Goal: Transaction & Acquisition: Purchase product/service

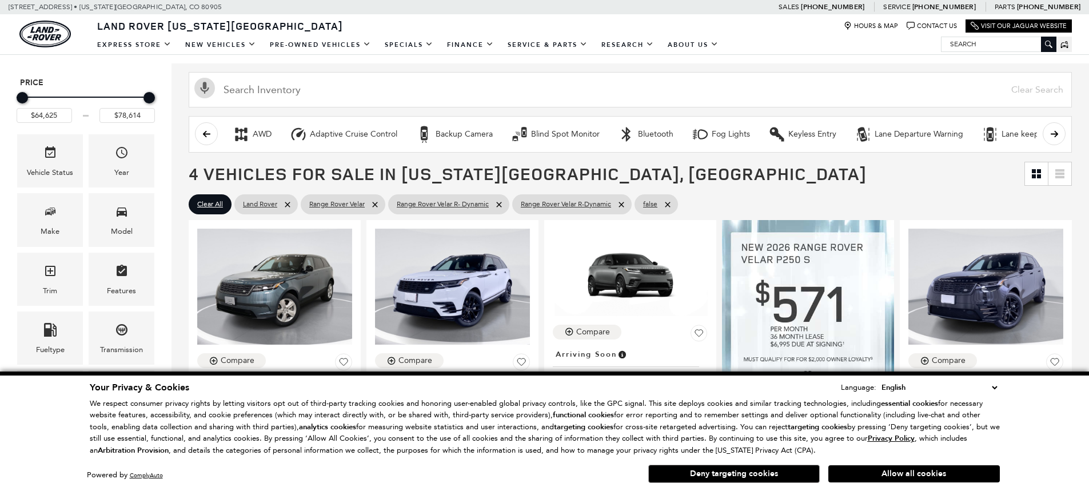
scroll to position [172, 0]
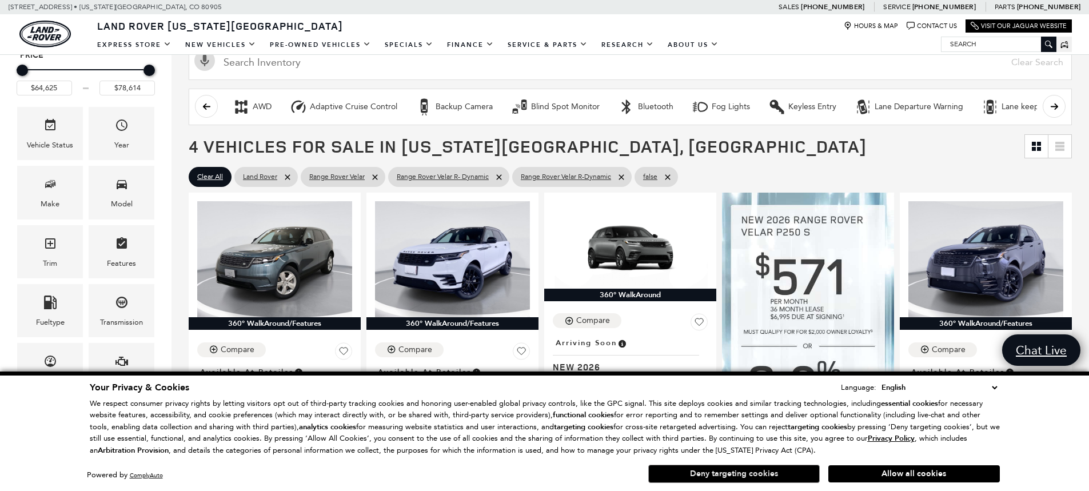
click at [766, 480] on button "Deny targeting cookies" at bounding box center [734, 474] width 172 height 18
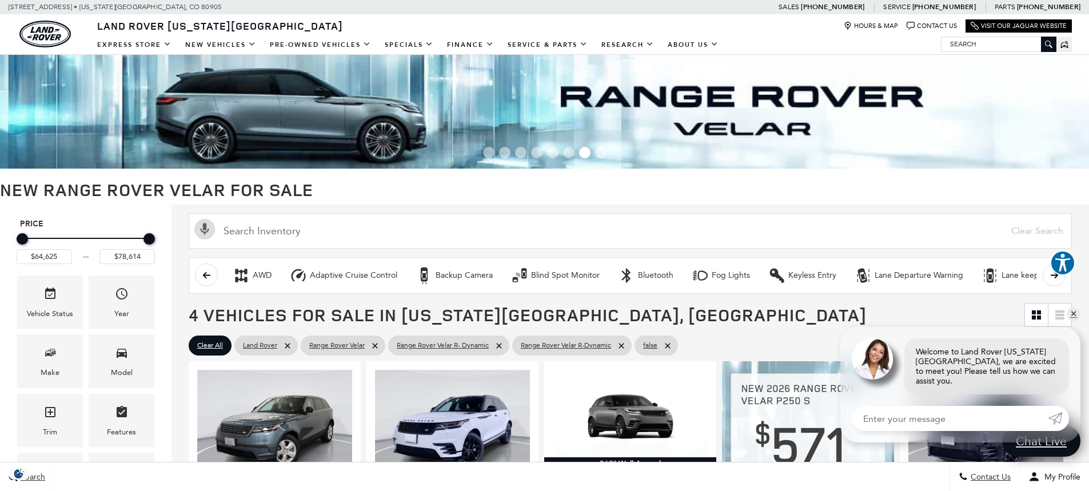
scroll to position [0, 0]
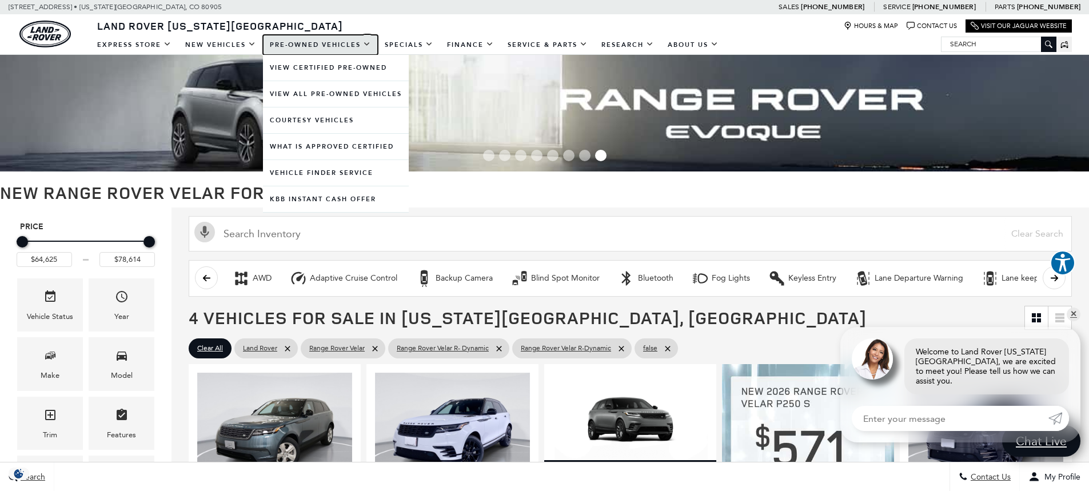
click at [301, 44] on link "Pre-Owned Vehicles" at bounding box center [320, 45] width 115 height 20
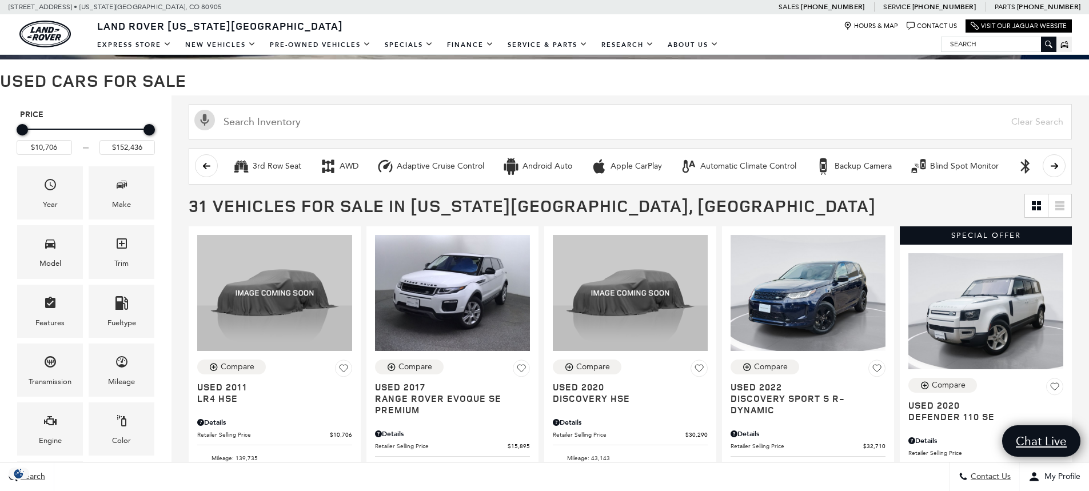
scroll to position [114, 0]
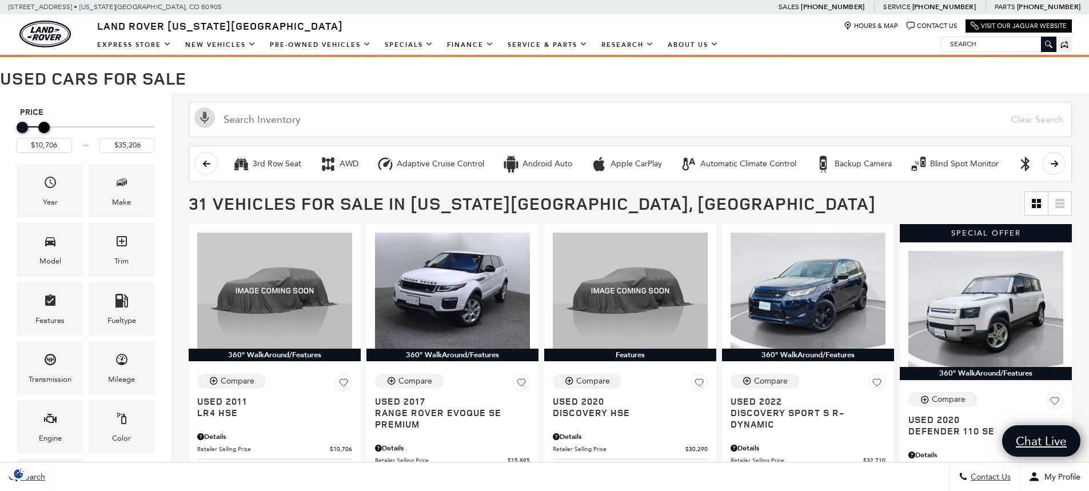
type input "$34,706"
drag, startPoint x: 147, startPoint y: 126, endPoint x: 42, endPoint y: 132, distance: 105.4
click at [42, 132] on div "Maximum Price" at bounding box center [43, 127] width 11 height 11
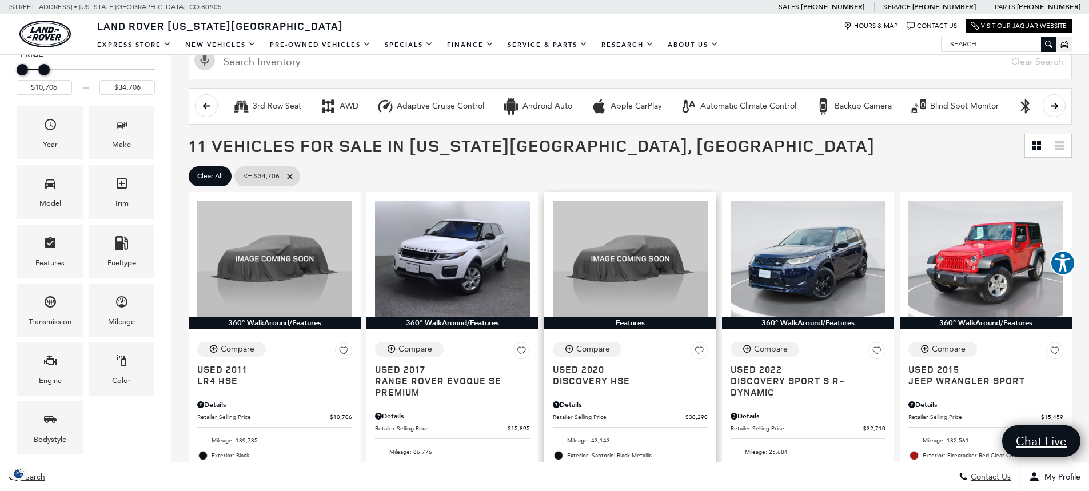
scroll to position [172, 0]
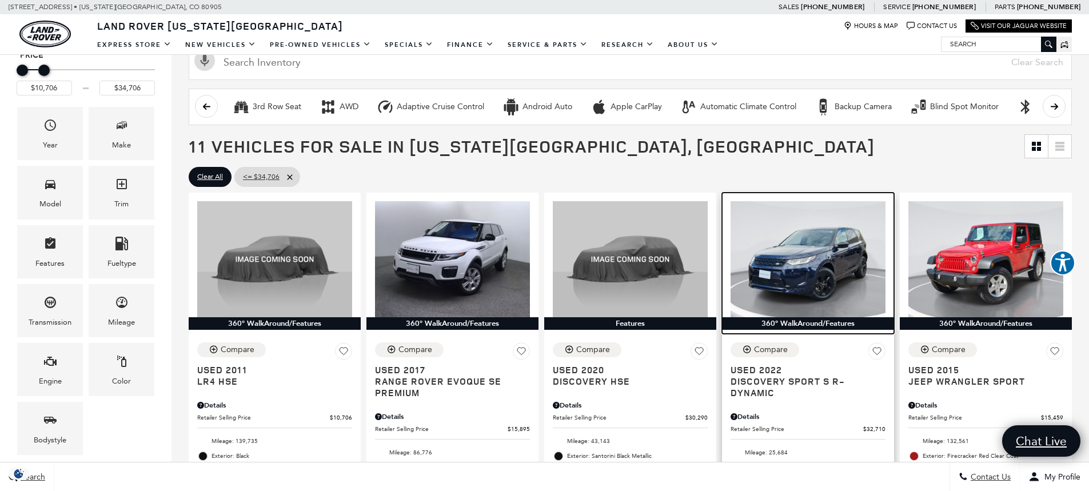
click at [826, 279] on img at bounding box center [808, 259] width 155 height 116
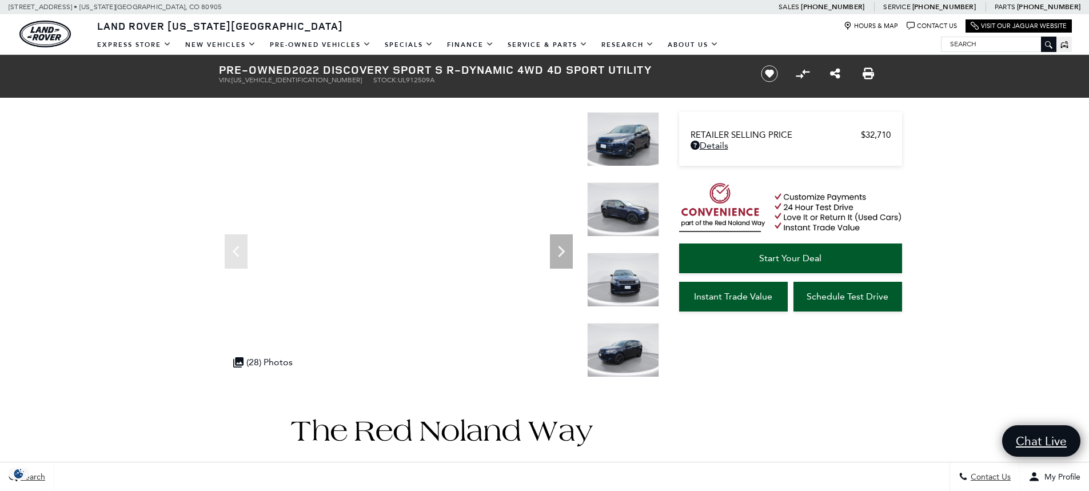
click at [619, 154] on img at bounding box center [623, 139] width 72 height 54
click at [630, 139] on img at bounding box center [623, 139] width 72 height 54
click at [560, 255] on icon "Next" at bounding box center [561, 251] width 7 height 11
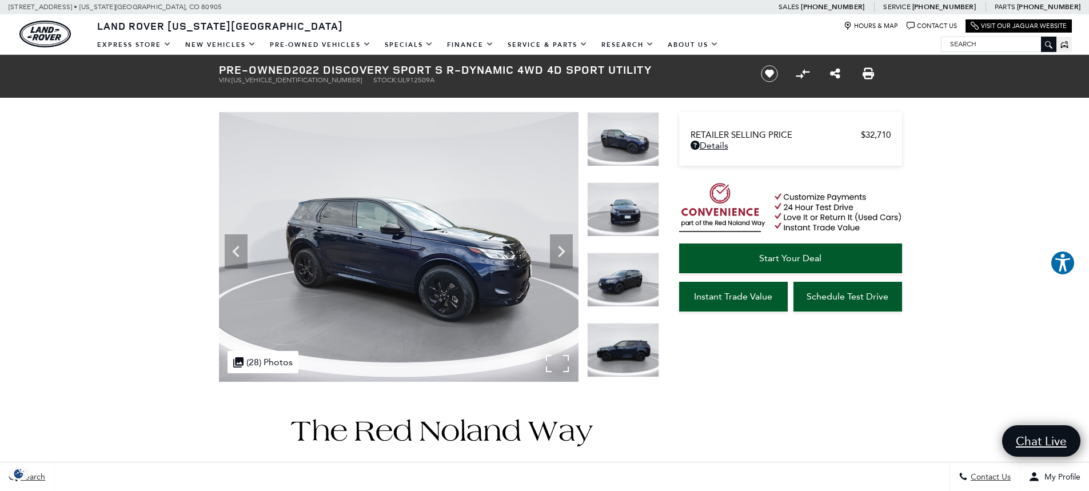
click at [432, 238] on img at bounding box center [399, 247] width 360 height 270
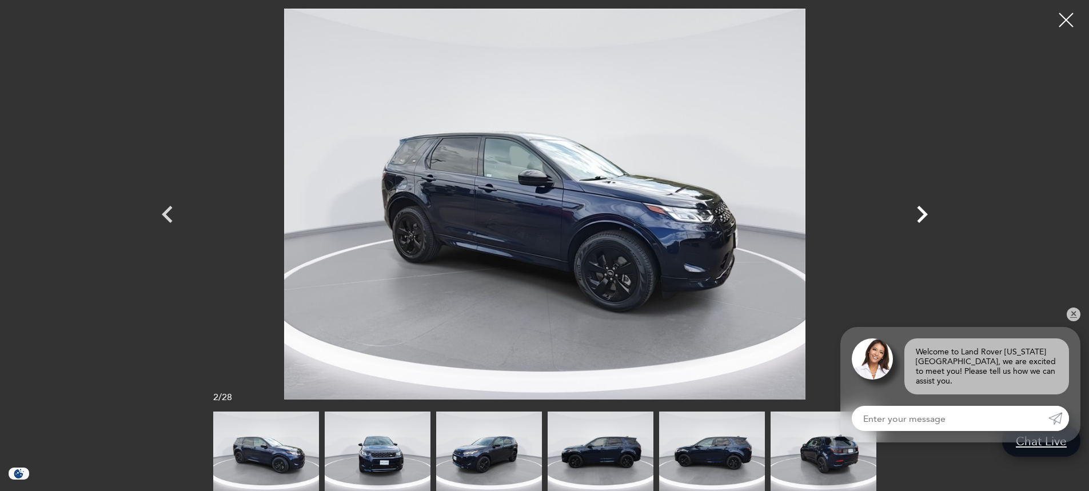
click at [922, 212] on icon "Next" at bounding box center [922, 214] width 11 height 17
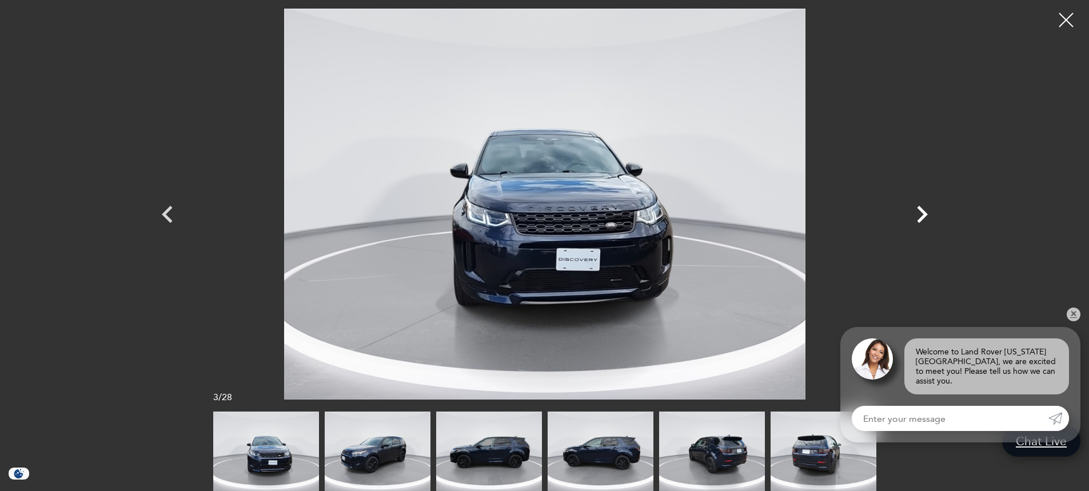
click at [922, 212] on icon "Next" at bounding box center [922, 214] width 11 height 17
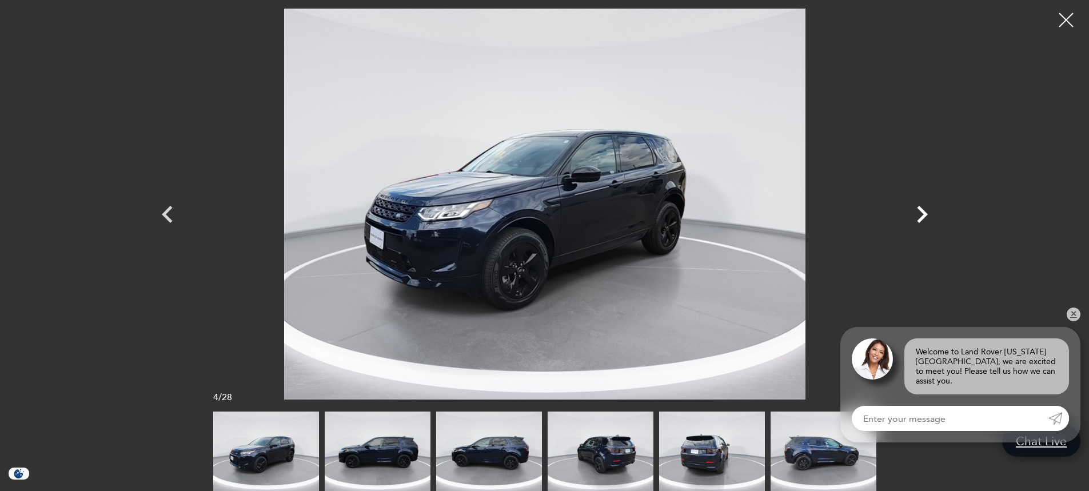
click at [922, 212] on icon "Next" at bounding box center [922, 214] width 11 height 17
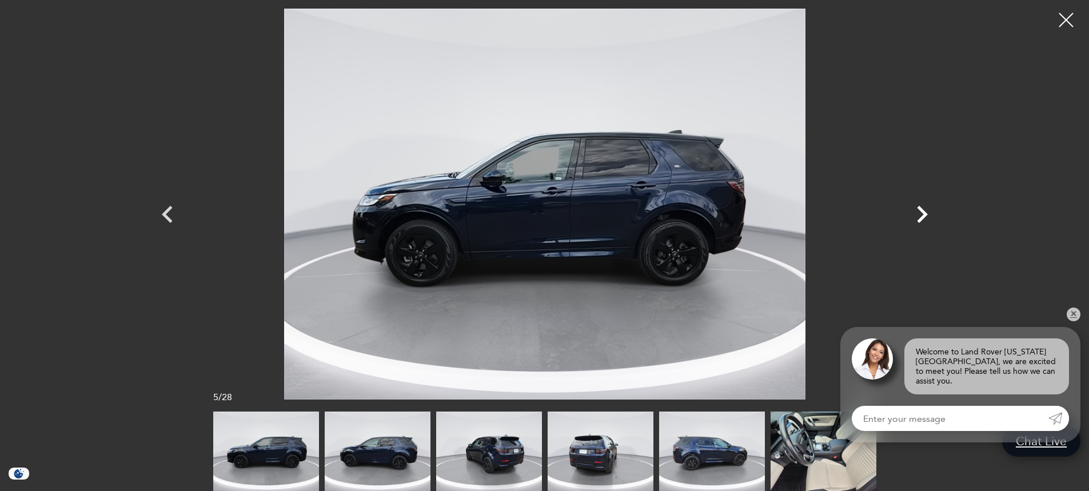
click at [922, 212] on icon "Next" at bounding box center [922, 214] width 11 height 17
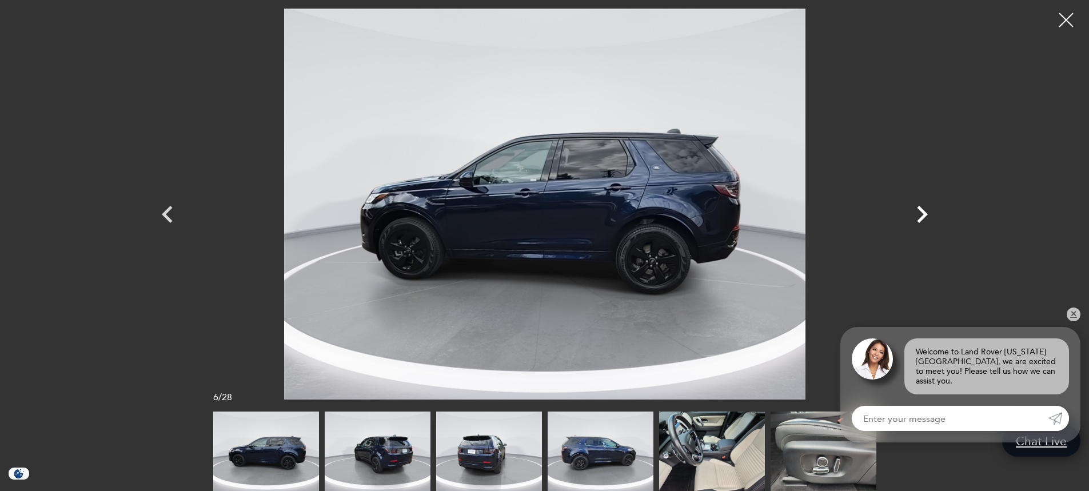
click at [922, 212] on icon "Next" at bounding box center [922, 214] width 11 height 17
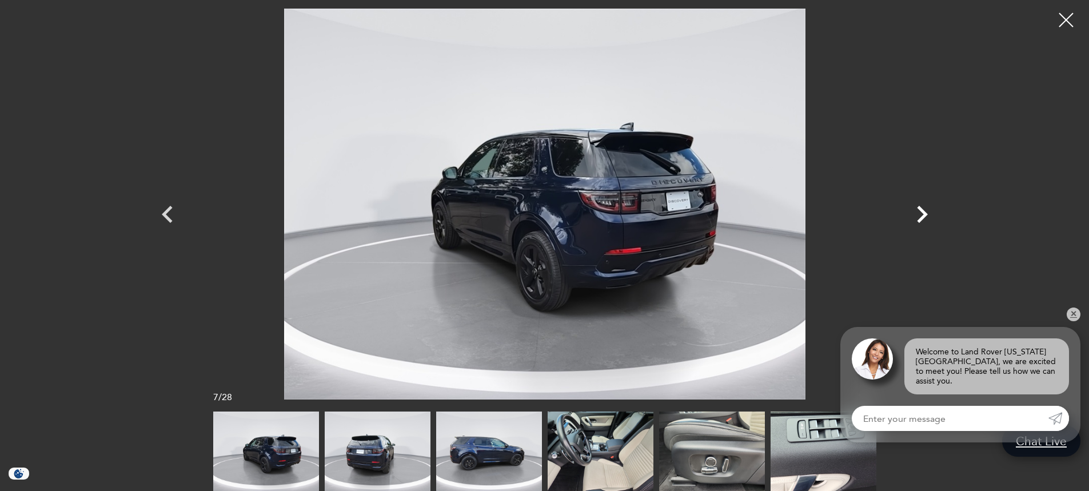
click at [922, 212] on icon "Next" at bounding box center [922, 214] width 11 height 17
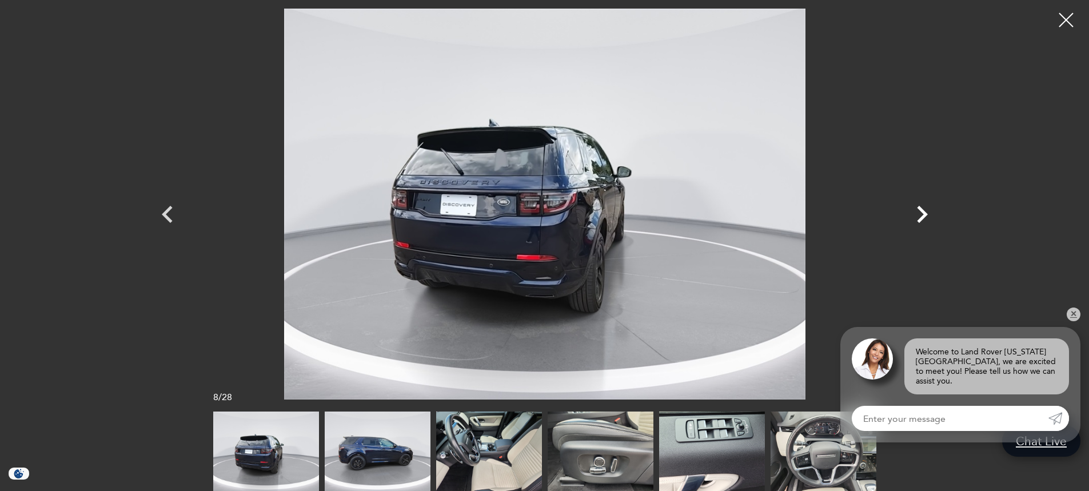
click at [922, 212] on icon "Next" at bounding box center [922, 214] width 11 height 17
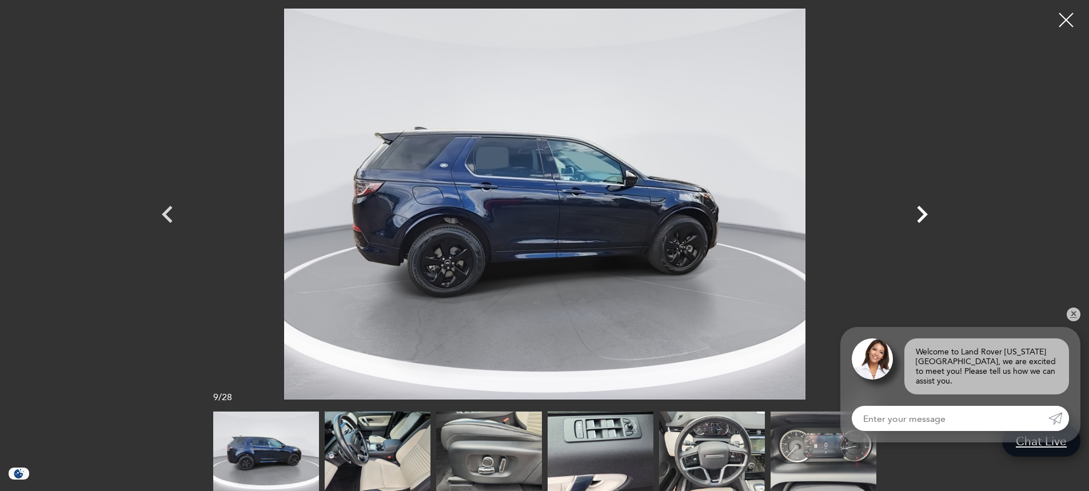
click at [922, 212] on icon "Next" at bounding box center [922, 214] width 11 height 17
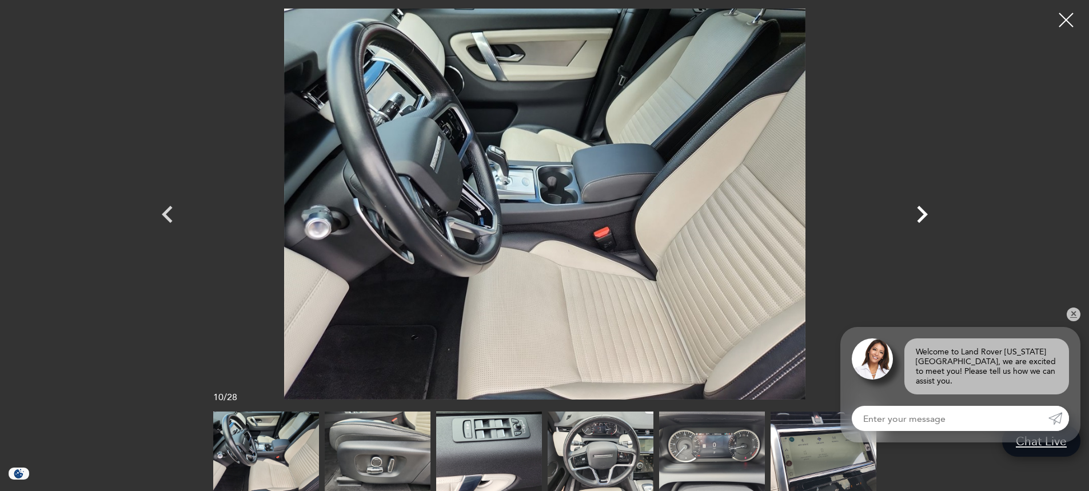
click at [922, 212] on icon "Next" at bounding box center [922, 214] width 11 height 17
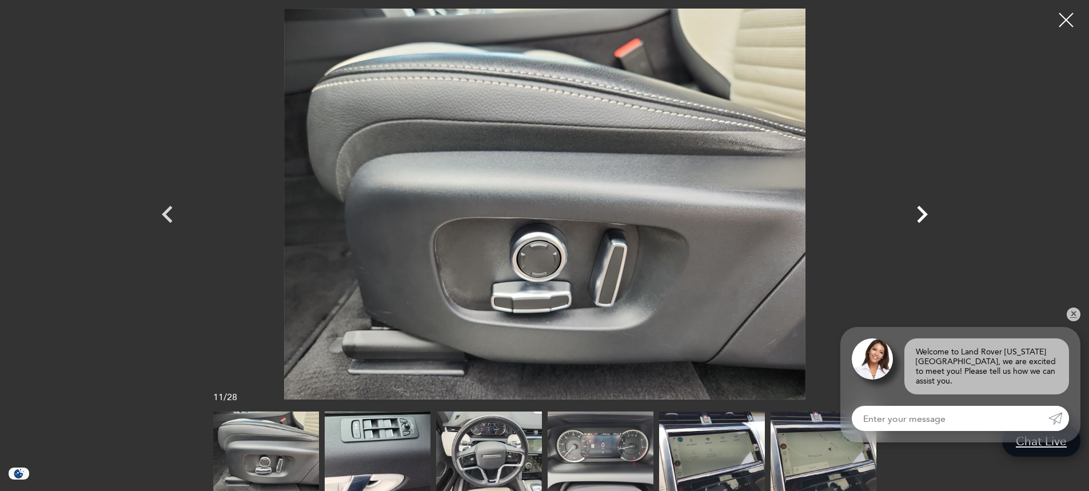
click at [922, 212] on icon "Next" at bounding box center [922, 214] width 11 height 17
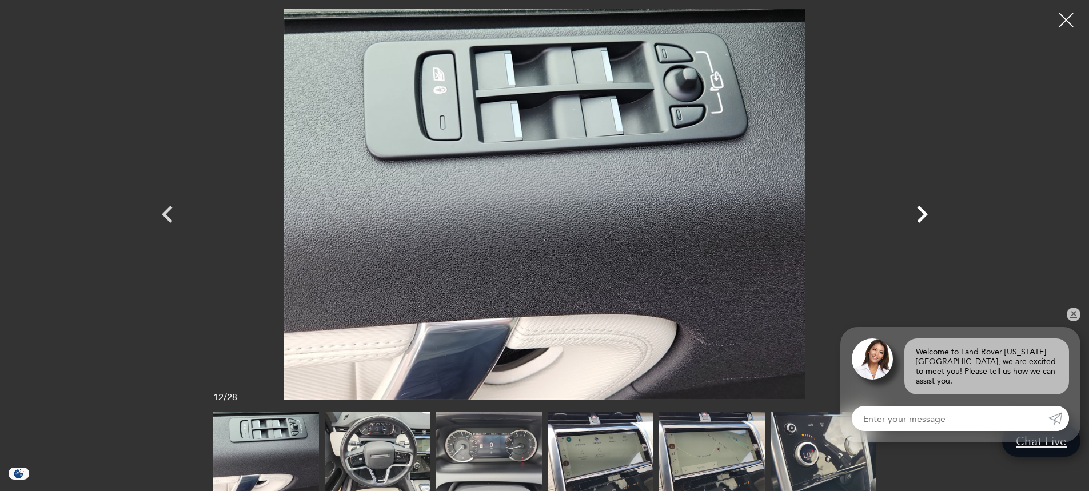
click at [922, 212] on icon "Next" at bounding box center [922, 214] width 11 height 17
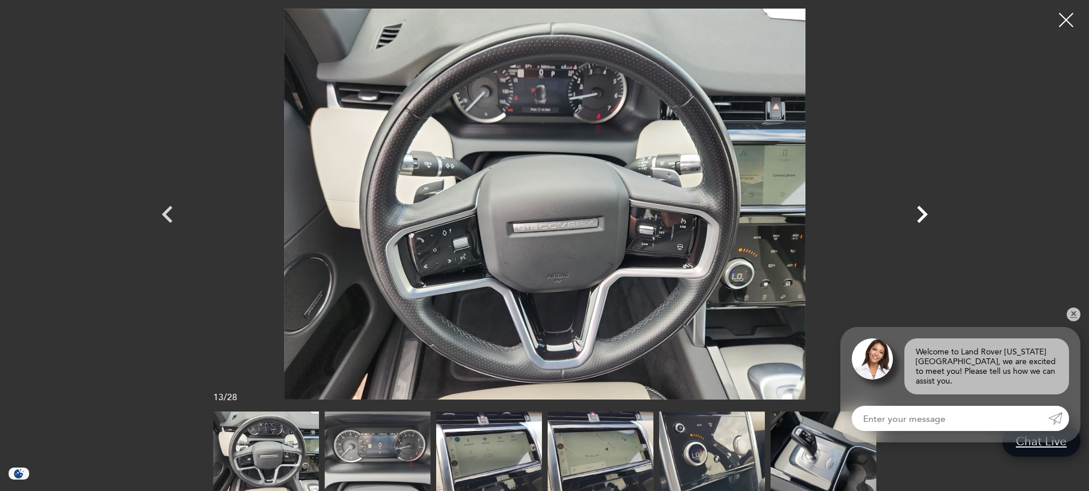
click at [922, 212] on icon "Next" at bounding box center [922, 214] width 11 height 17
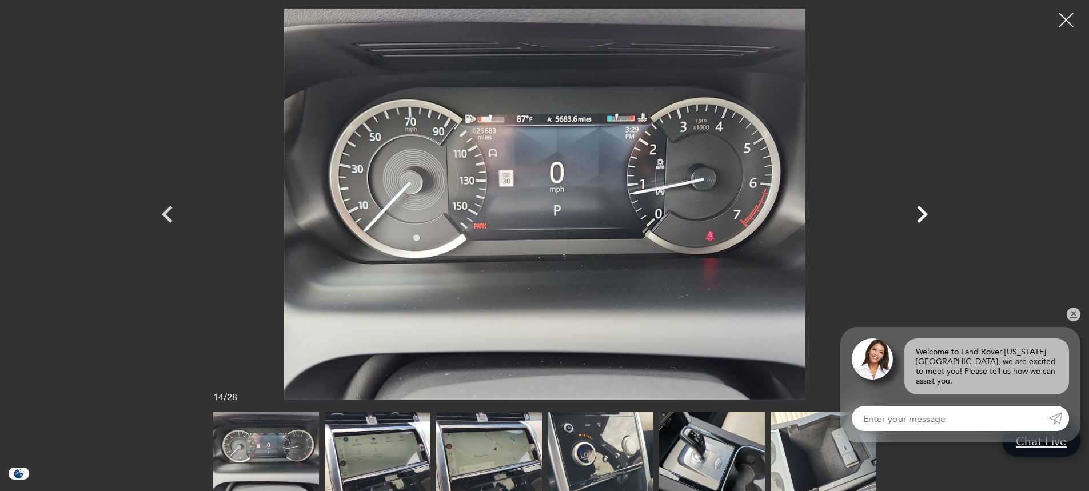
click at [922, 212] on icon "Next" at bounding box center [922, 214] width 11 height 17
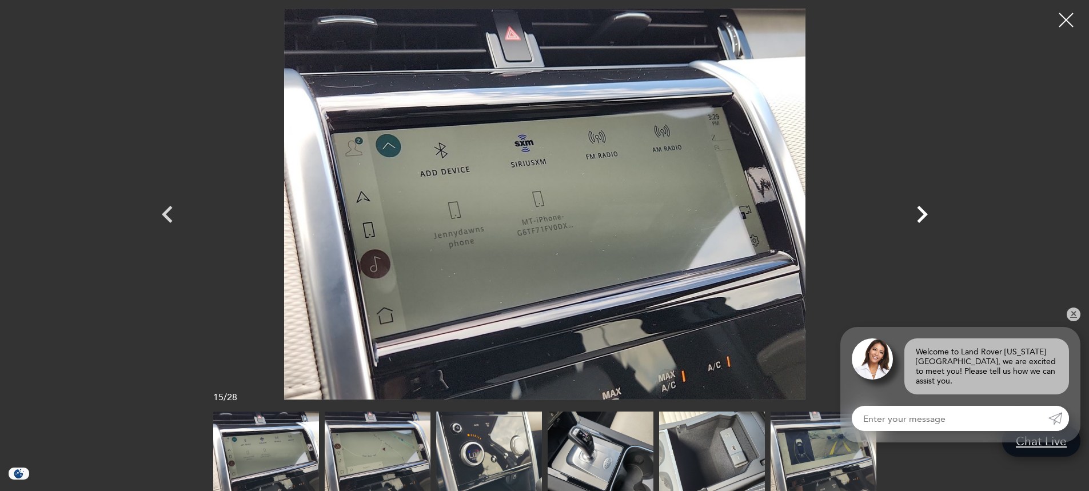
click at [922, 212] on icon "Next" at bounding box center [922, 214] width 11 height 17
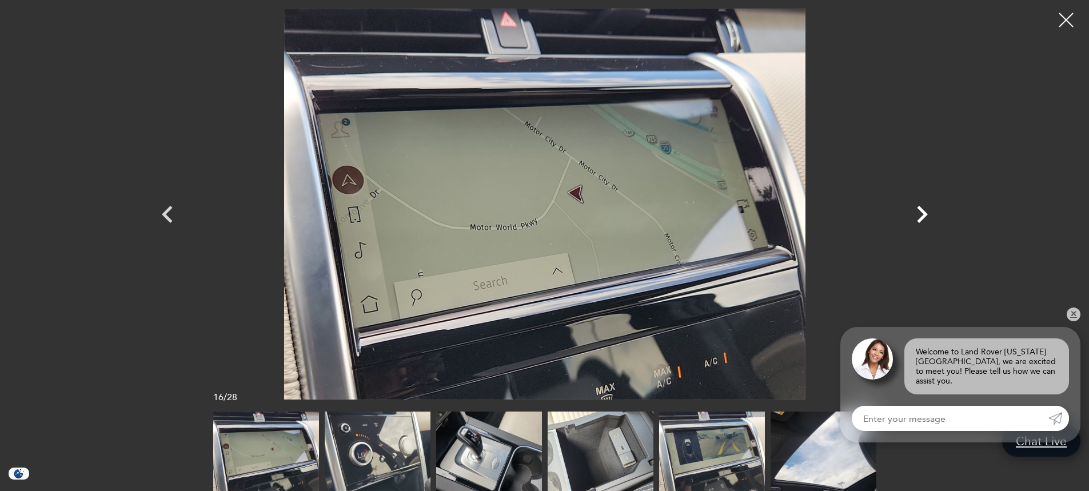
click at [922, 212] on icon "Next" at bounding box center [922, 214] width 11 height 17
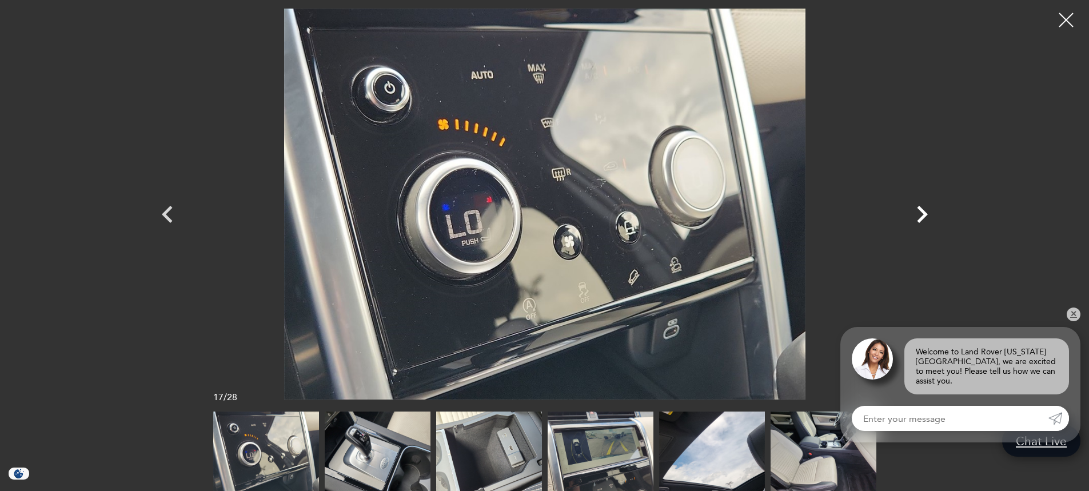
click at [922, 212] on icon "Next" at bounding box center [922, 214] width 11 height 17
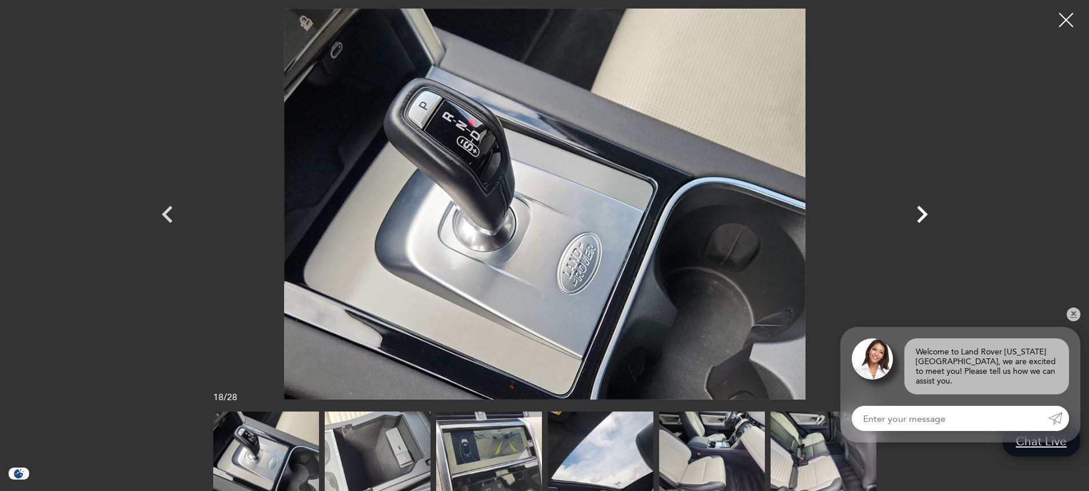
click at [922, 212] on icon "Next" at bounding box center [922, 214] width 11 height 17
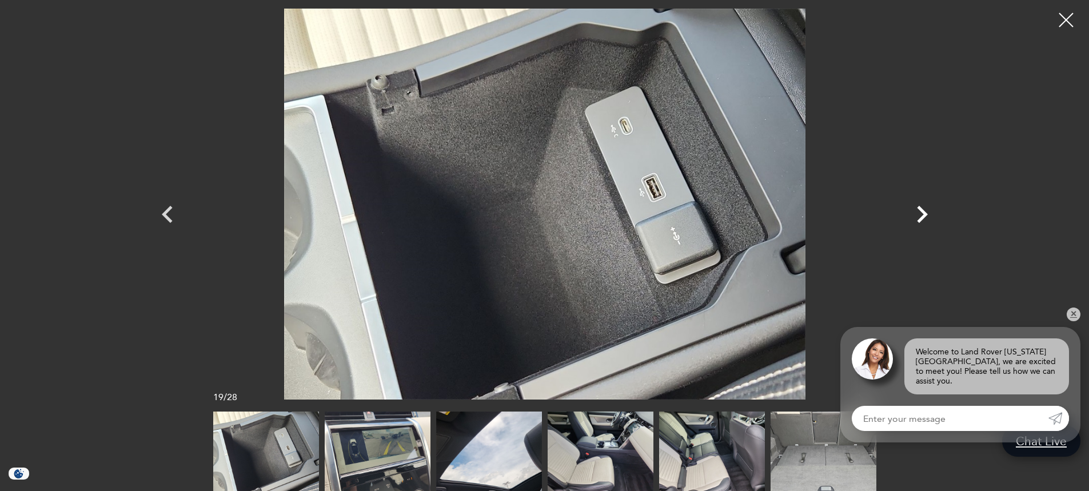
click at [922, 212] on icon "Next" at bounding box center [922, 214] width 11 height 17
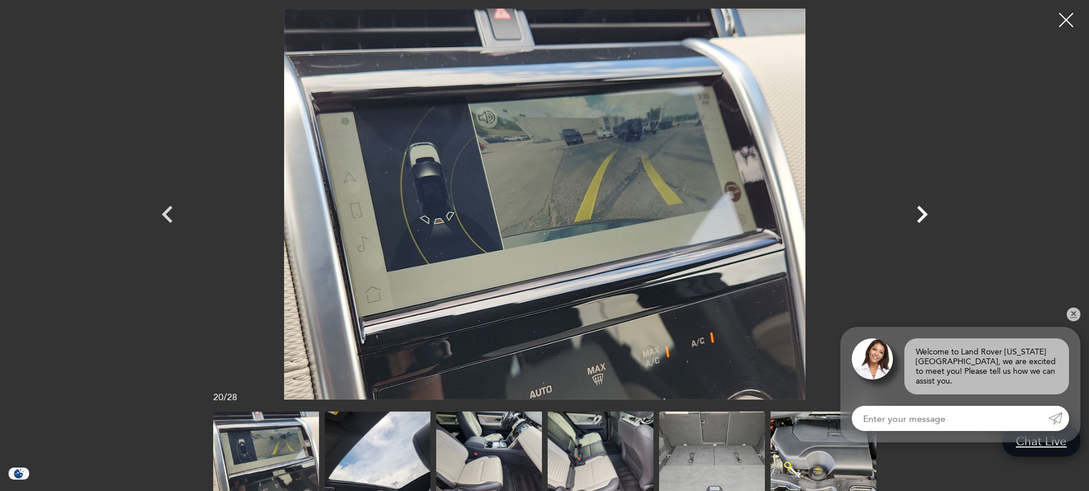
click at [922, 212] on icon "Next" at bounding box center [922, 214] width 11 height 17
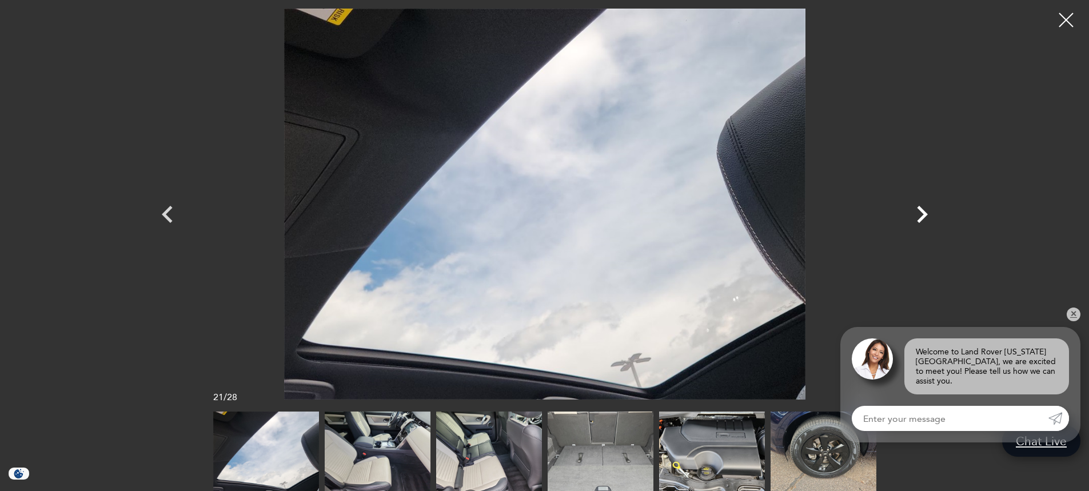
click at [922, 212] on icon "Next" at bounding box center [922, 214] width 11 height 17
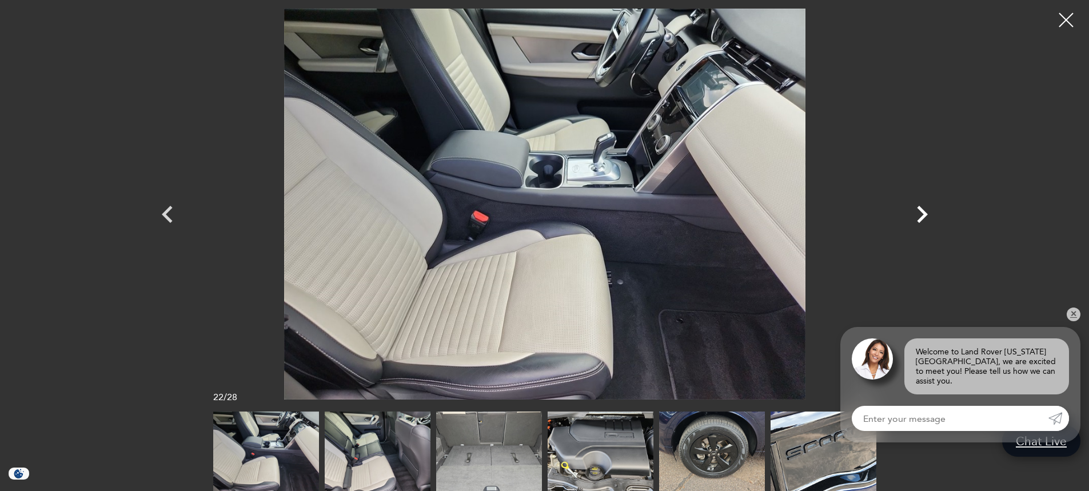
click at [922, 212] on icon "Next" at bounding box center [922, 214] width 11 height 17
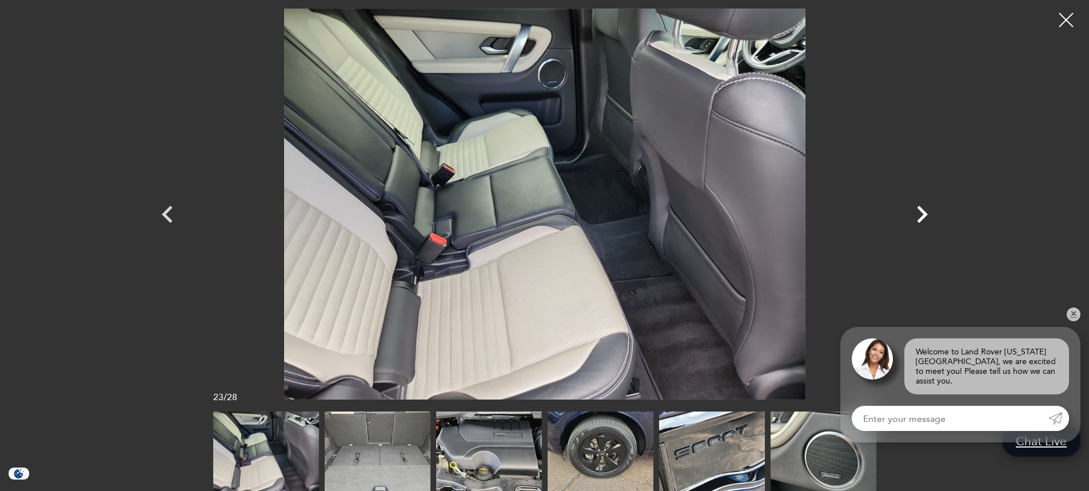
click at [922, 212] on icon "Next" at bounding box center [922, 214] width 11 height 17
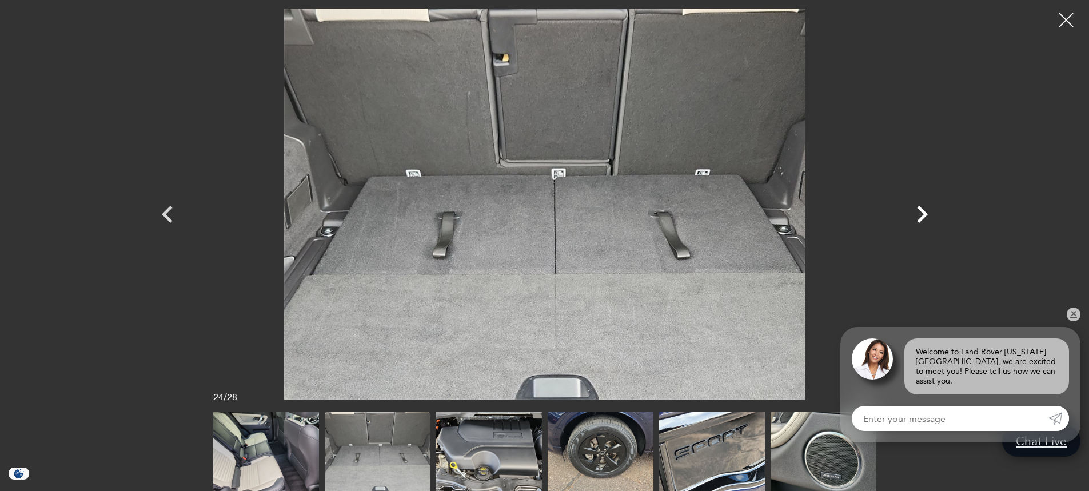
click at [922, 212] on icon "Next" at bounding box center [922, 214] width 11 height 17
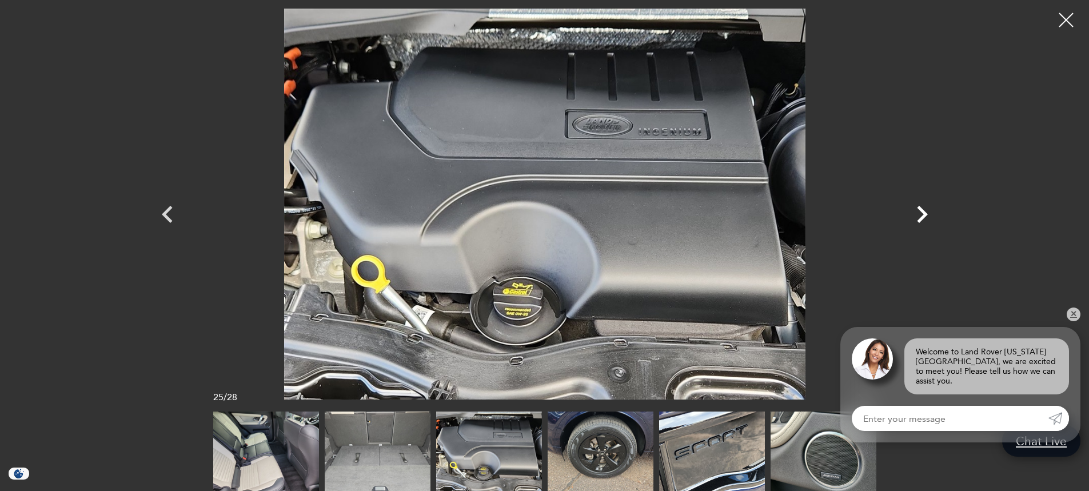
click at [922, 212] on icon "Next" at bounding box center [922, 214] width 11 height 17
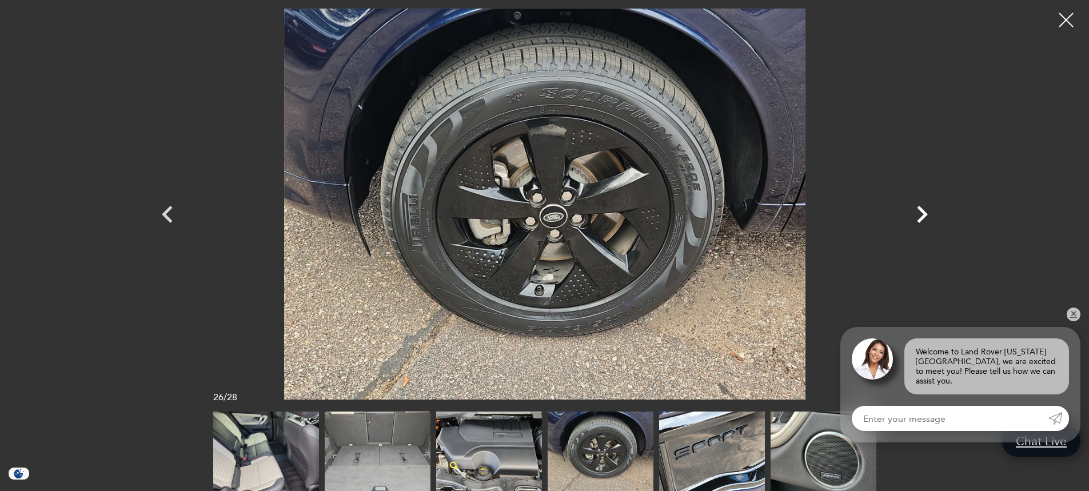
click at [922, 212] on icon "Next" at bounding box center [922, 214] width 11 height 17
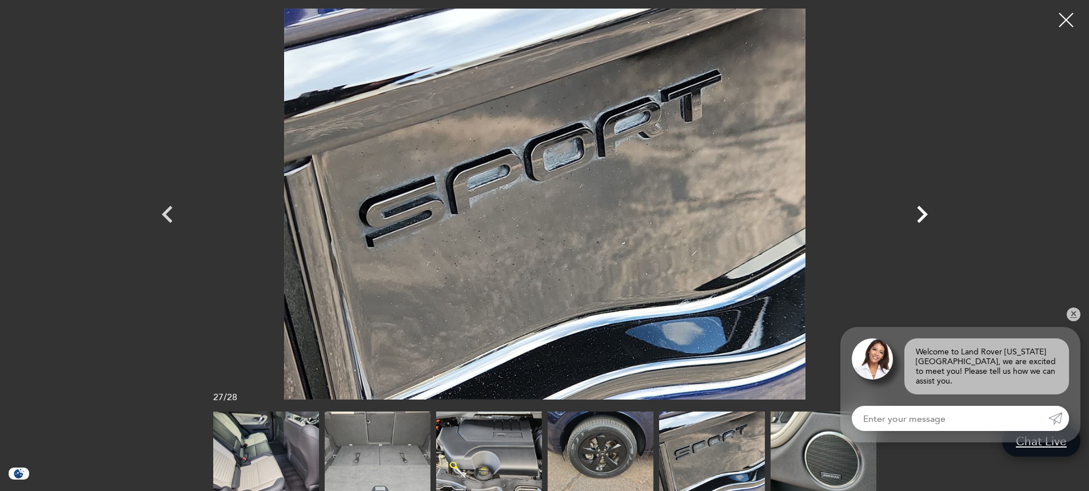
click at [922, 212] on icon "Next" at bounding box center [922, 214] width 11 height 17
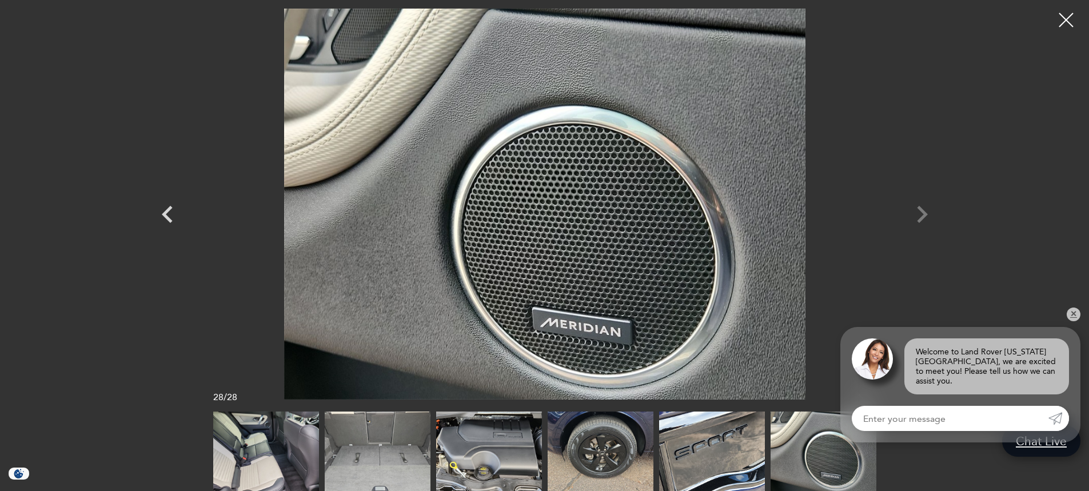
click at [922, 212] on div at bounding box center [545, 204] width 801 height 391
click at [1070, 21] on div at bounding box center [1067, 20] width 30 height 30
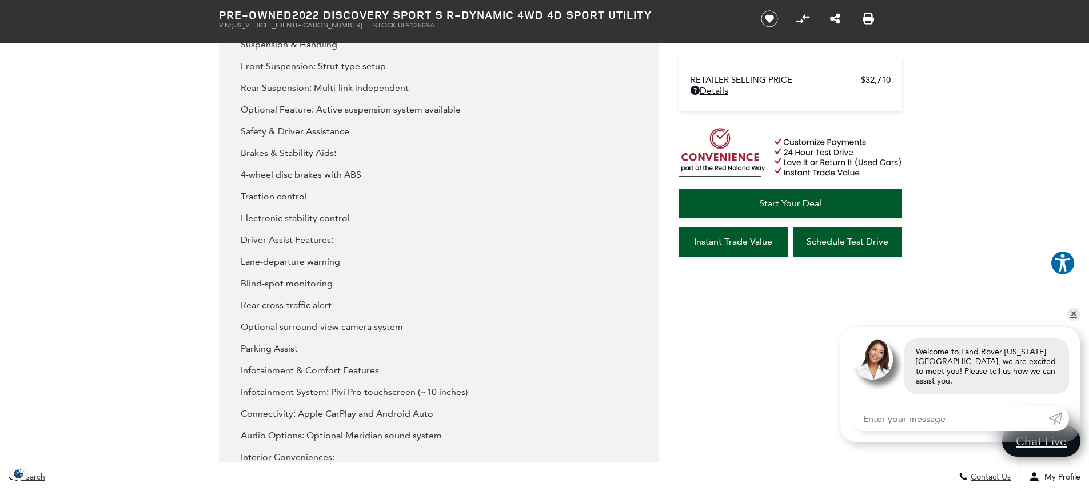
scroll to position [2116, 0]
